Goal: Check status: Check status

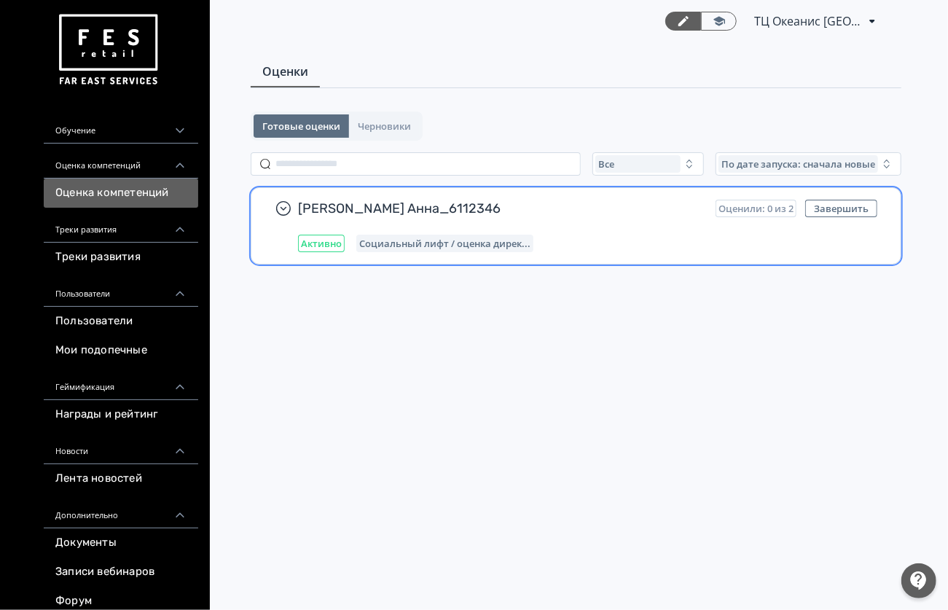
click at [607, 224] on div "[PERSON_NAME] Анна_6112346 Оценили: 0 из 2 Завершить Активно Социальный лифт / …" at bounding box center [587, 226] width 579 height 52
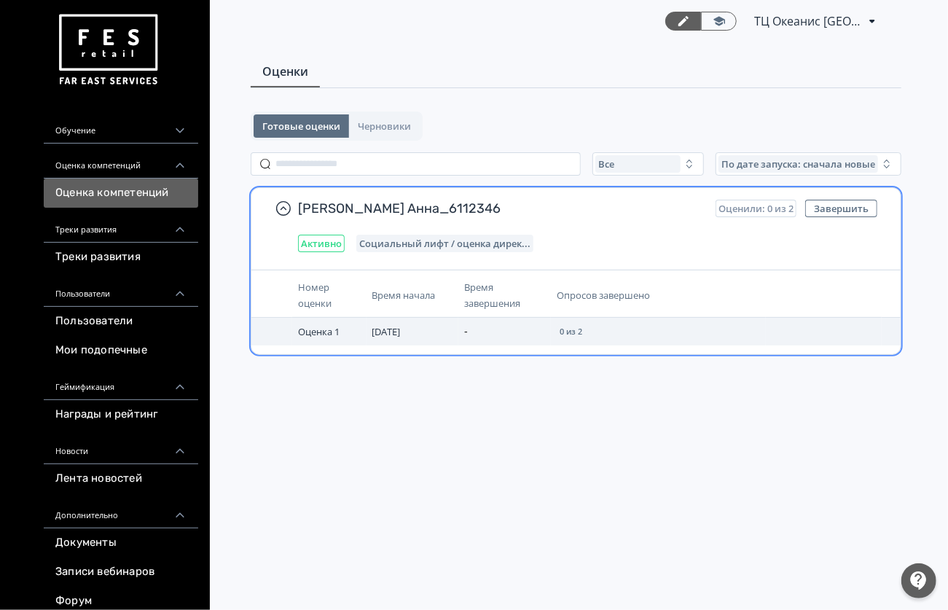
click at [324, 327] on span "Оценка 1" at bounding box center [319, 331] width 42 height 13
click at [566, 325] on div "0 из 2" at bounding box center [571, 331] width 28 height 15
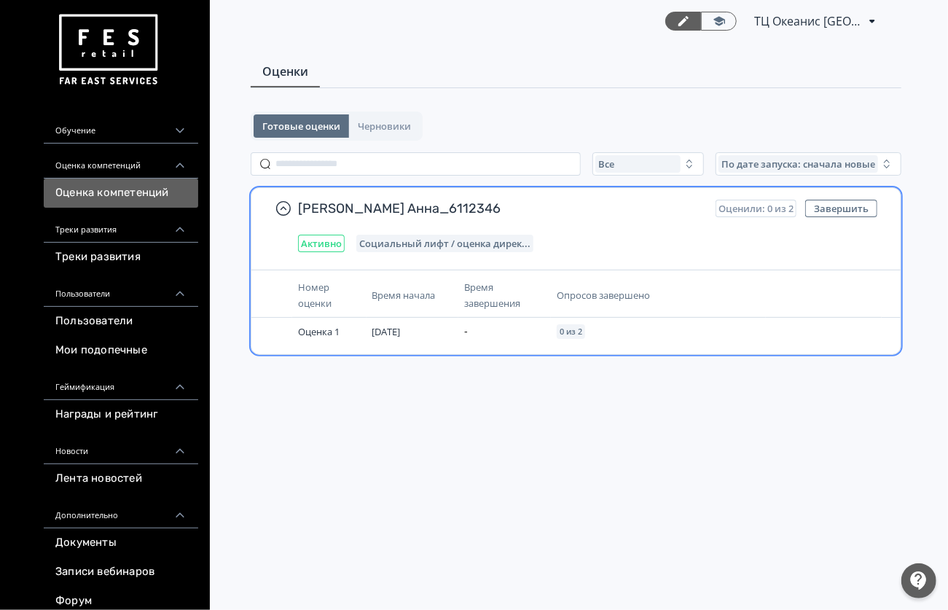
click at [482, 313] on th "Время завершения" at bounding box center [504, 295] width 93 height 44
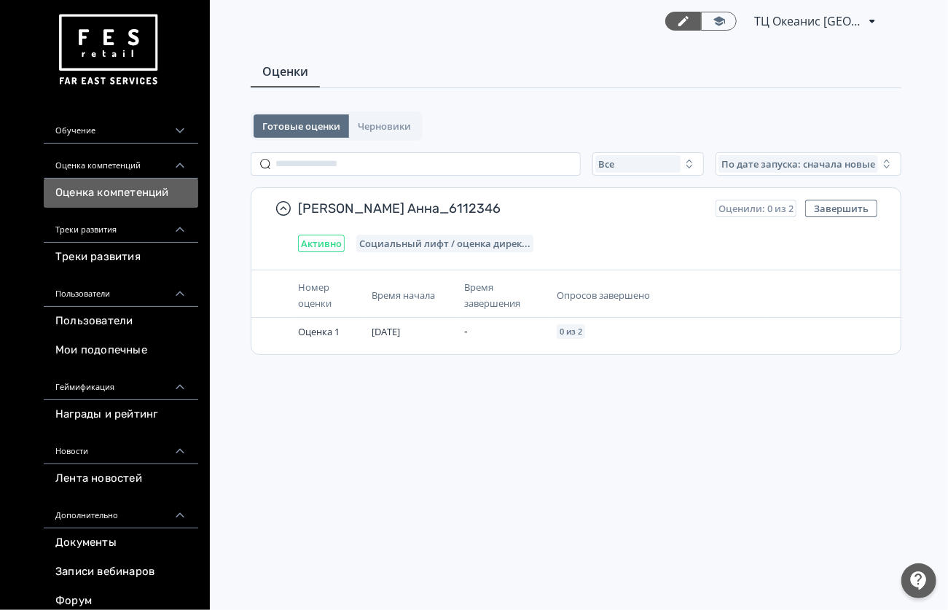
click at [429, 105] on div "Оценки Готовые оценки Черновики Все По дате запуска: сначала новые [PERSON_NAME…" at bounding box center [576, 224] width 744 height 335
drag, startPoint x: 289, startPoint y: 123, endPoint x: 311, endPoint y: 128, distance: 21.7
click at [286, 126] on span "Готовые оценки" at bounding box center [301, 126] width 78 height 12
click at [354, 120] on button "Черновики" at bounding box center [384, 125] width 71 height 23
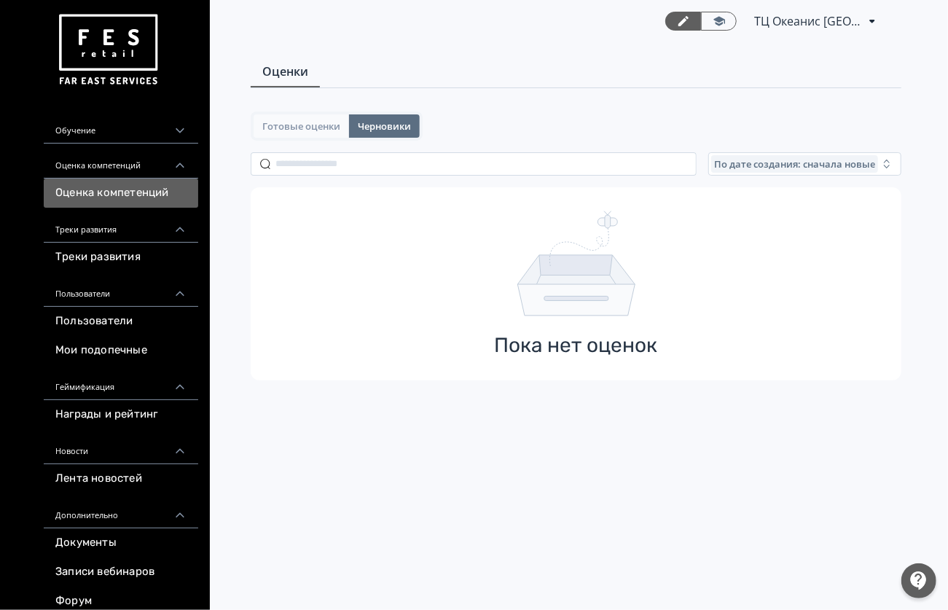
click at [329, 129] on span "Готовые оценки" at bounding box center [301, 126] width 78 height 12
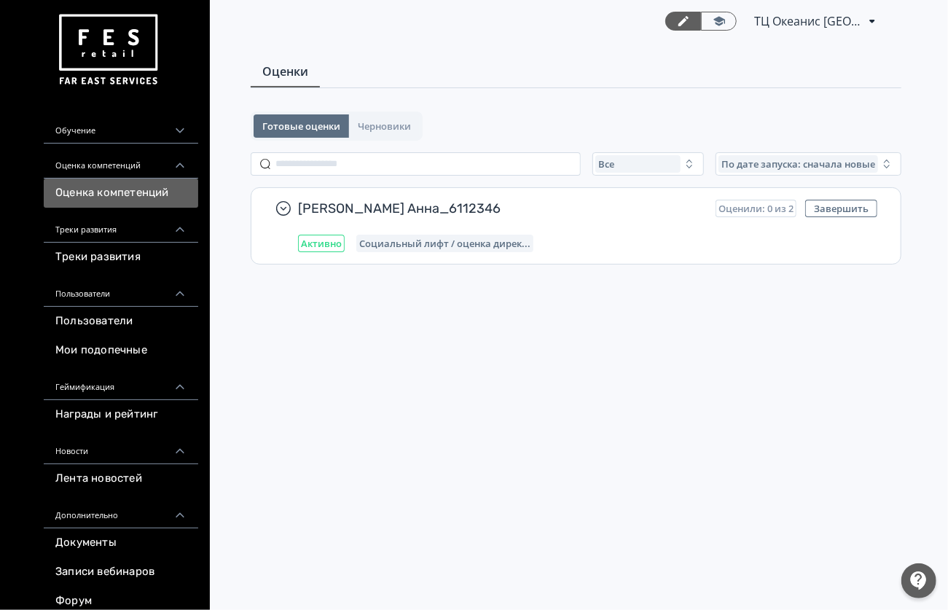
click at [820, 23] on span "ТЦ Океанис [GEOGRAPHIC_DATA] 6112346" at bounding box center [808, 20] width 109 height 17
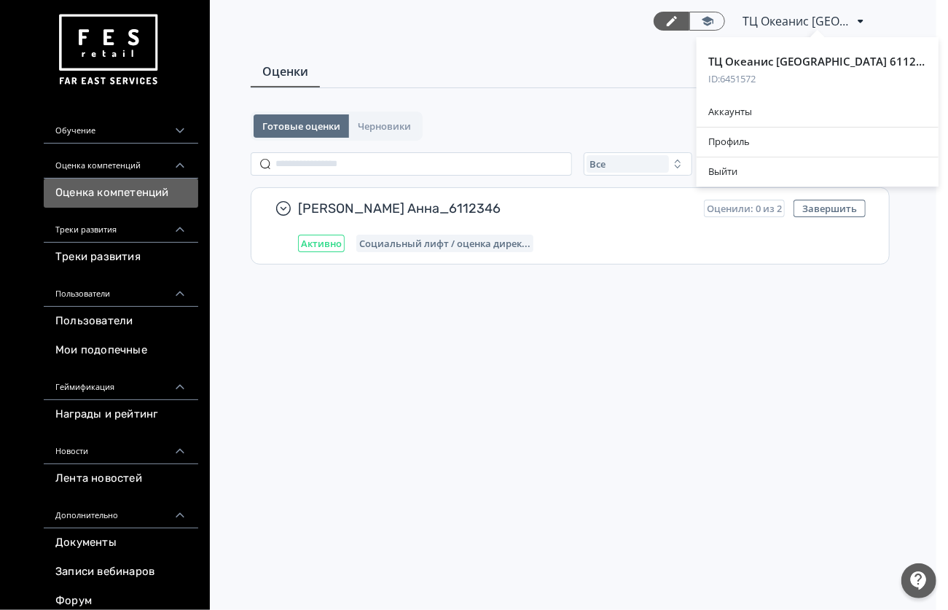
click at [595, 67] on div "ТЦ Океанис [GEOGRAPHIC_DATA] 6112346 ID: 6451572 [GEOGRAPHIC_DATA] Выйти" at bounding box center [474, 305] width 948 height 610
